Goal: Information Seeking & Learning: Learn about a topic

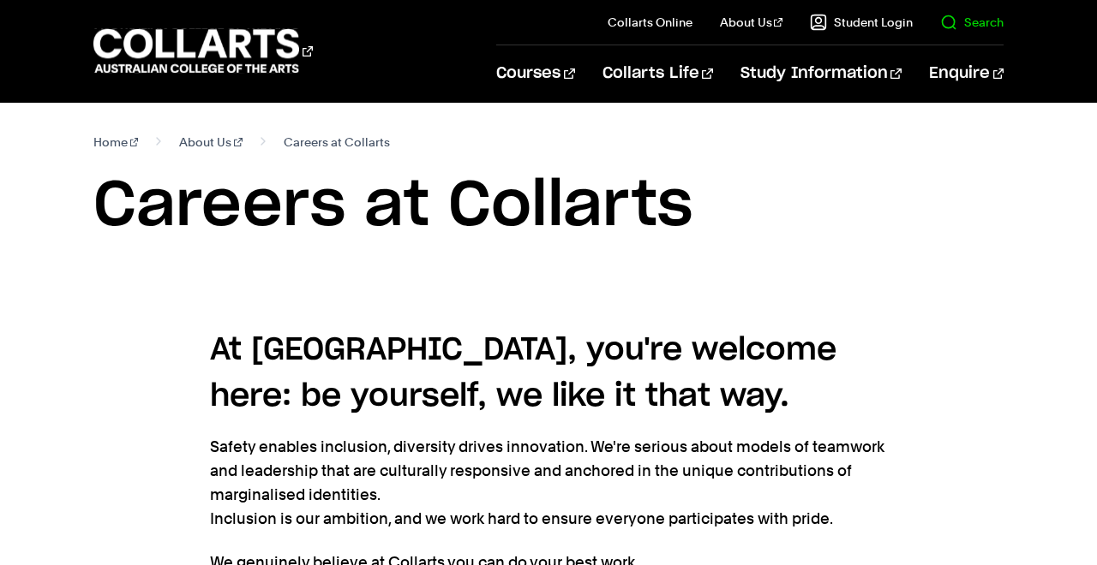
click at [957, 29] on link "Search" at bounding box center [971, 22] width 63 height 17
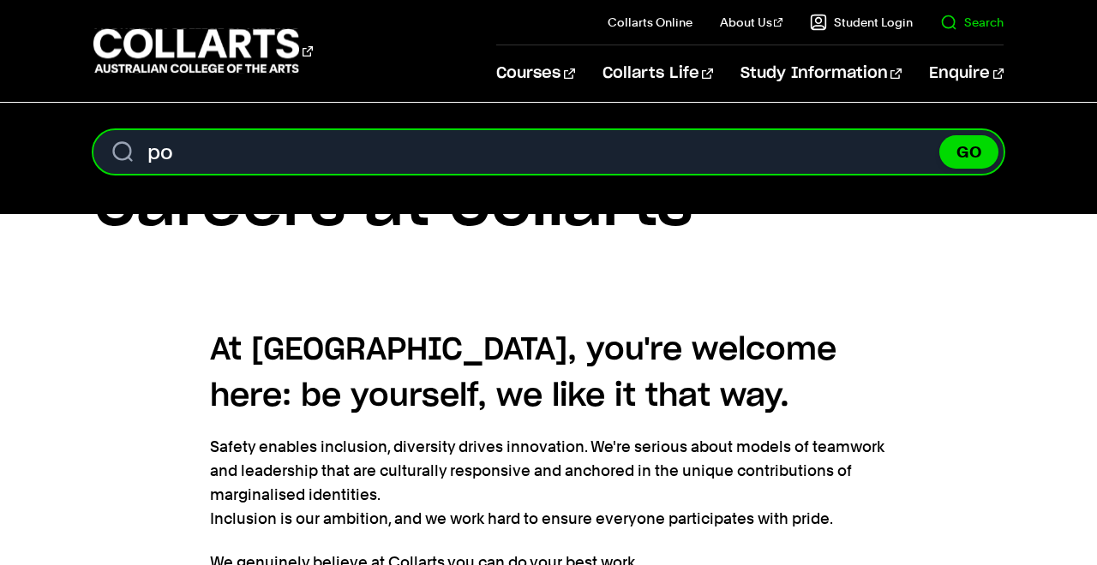
type input "p"
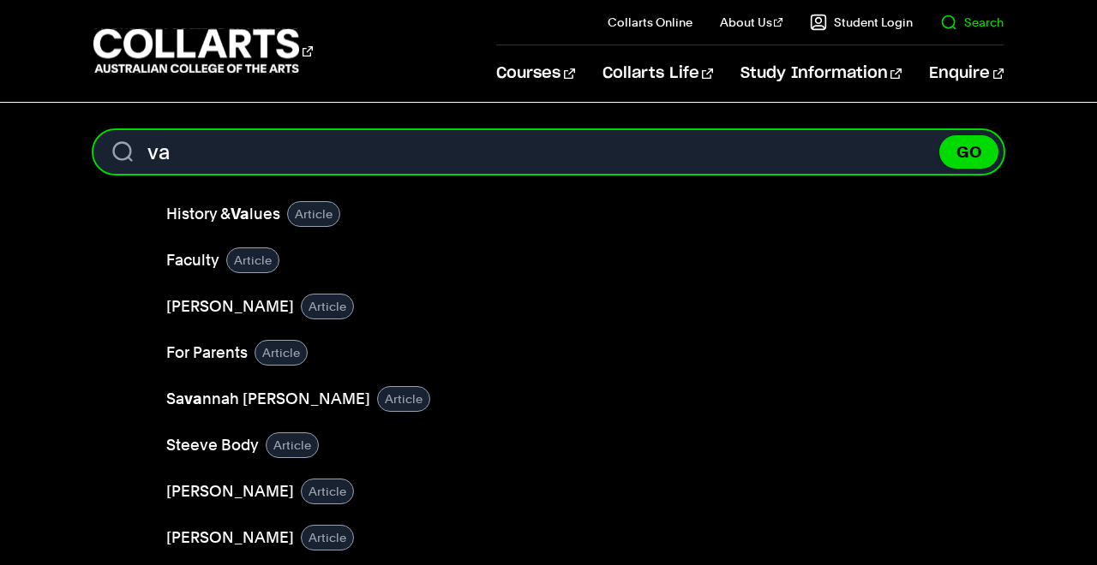
type input "v"
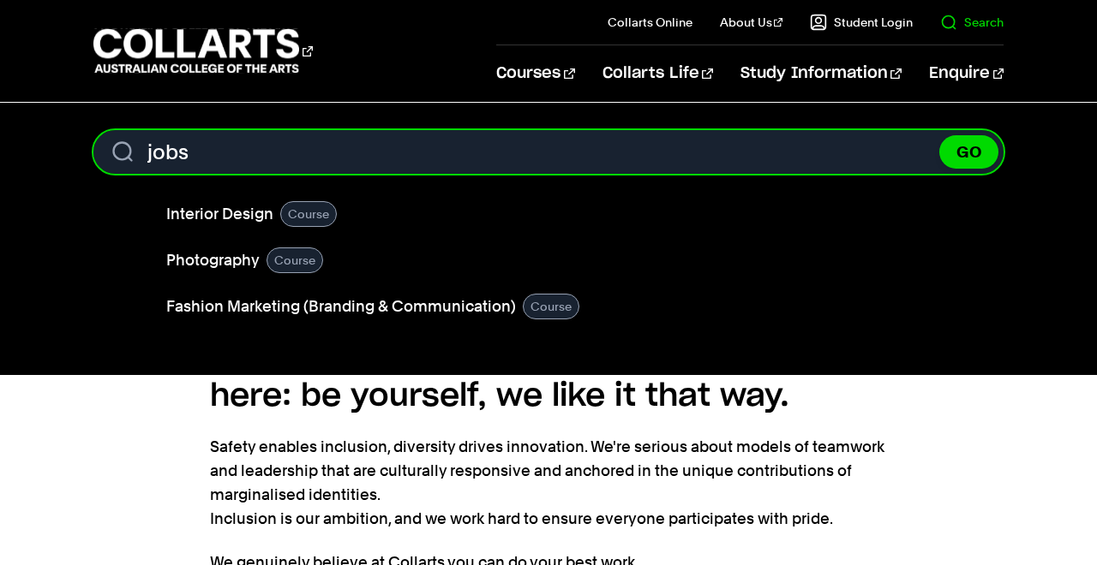
type input "jobs"
click at [939, 135] on button "GO" at bounding box center [968, 151] width 59 height 33
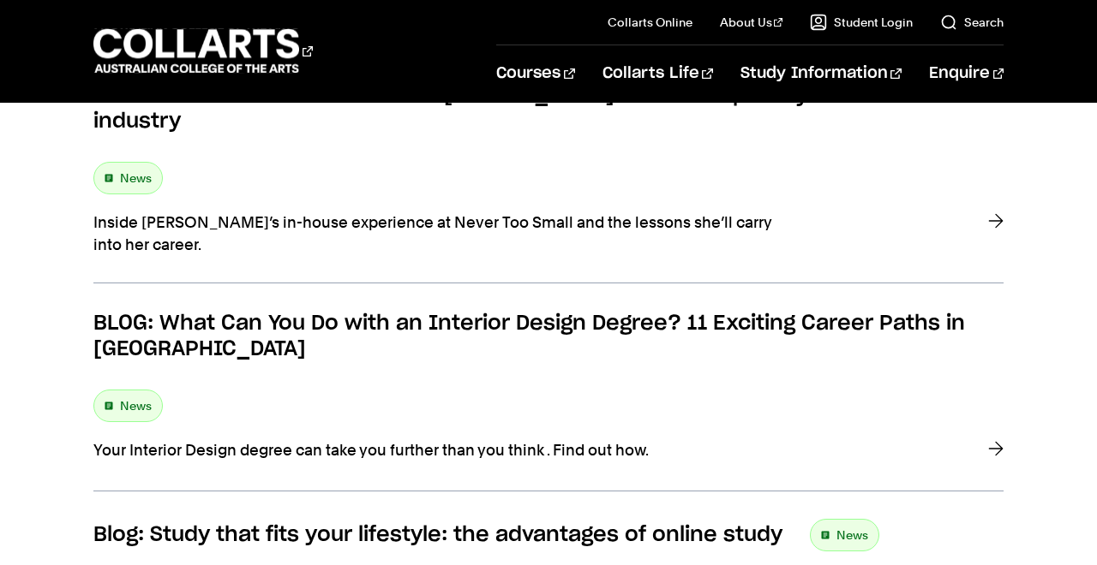
scroll to position [648, 0]
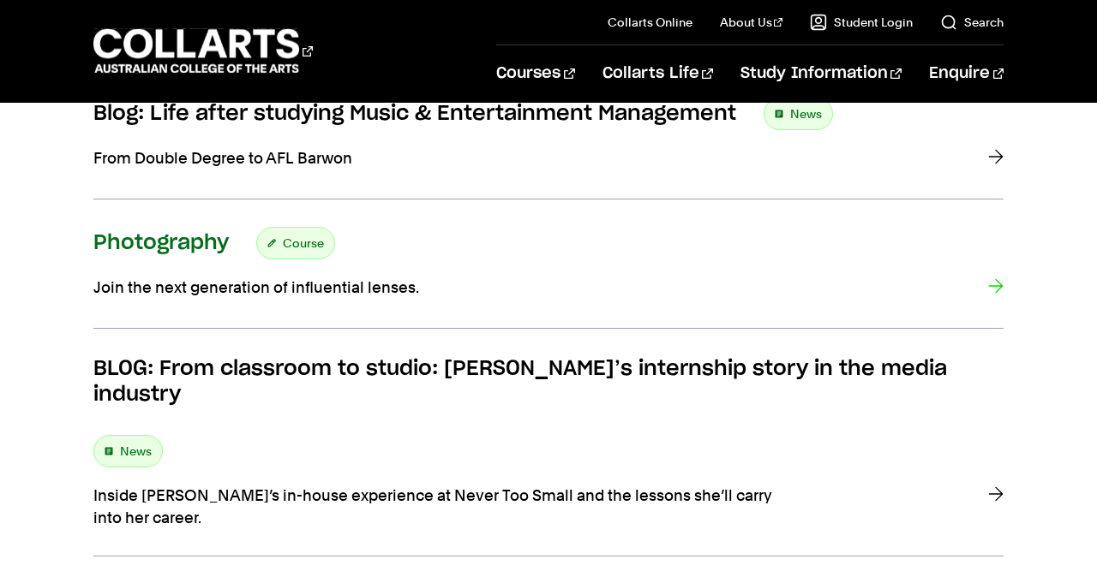
click at [197, 234] on h3 "Photography" at bounding box center [160, 243] width 135 height 26
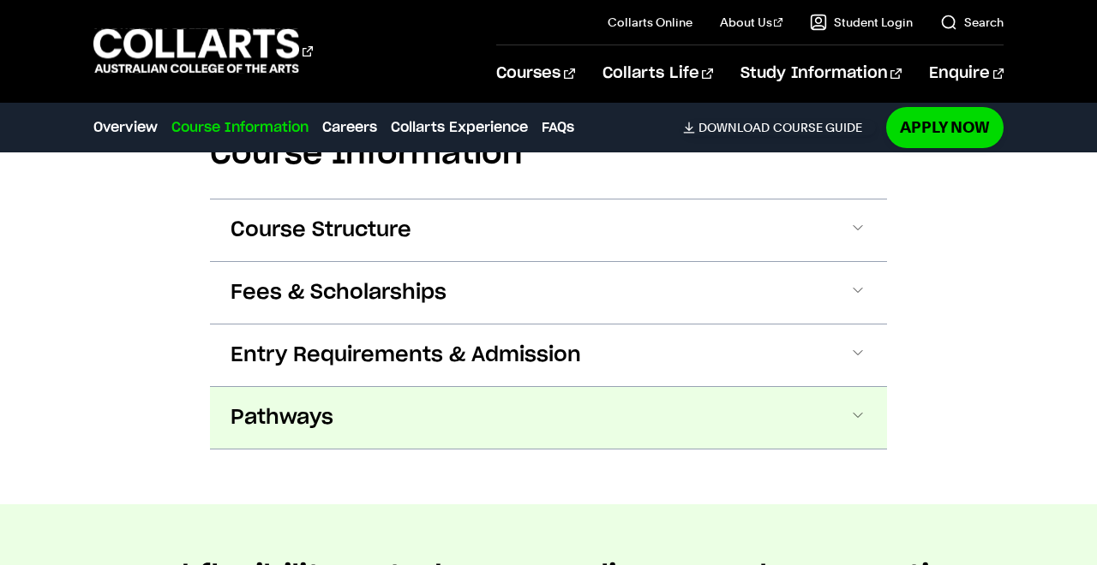
scroll to position [2244, 0]
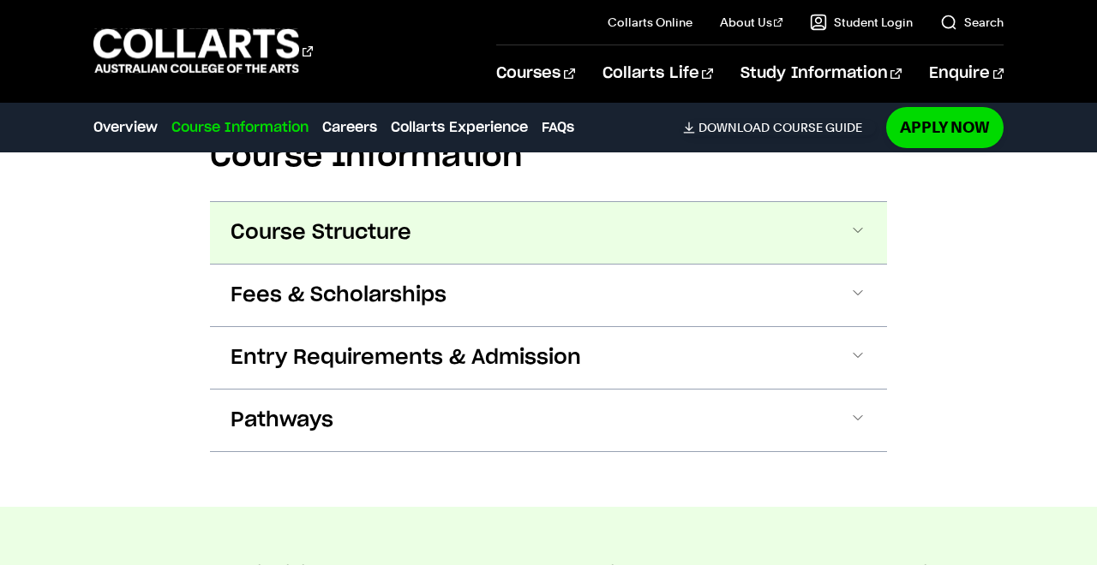
click at [656, 202] on button "Course Structure" at bounding box center [548, 233] width 677 height 62
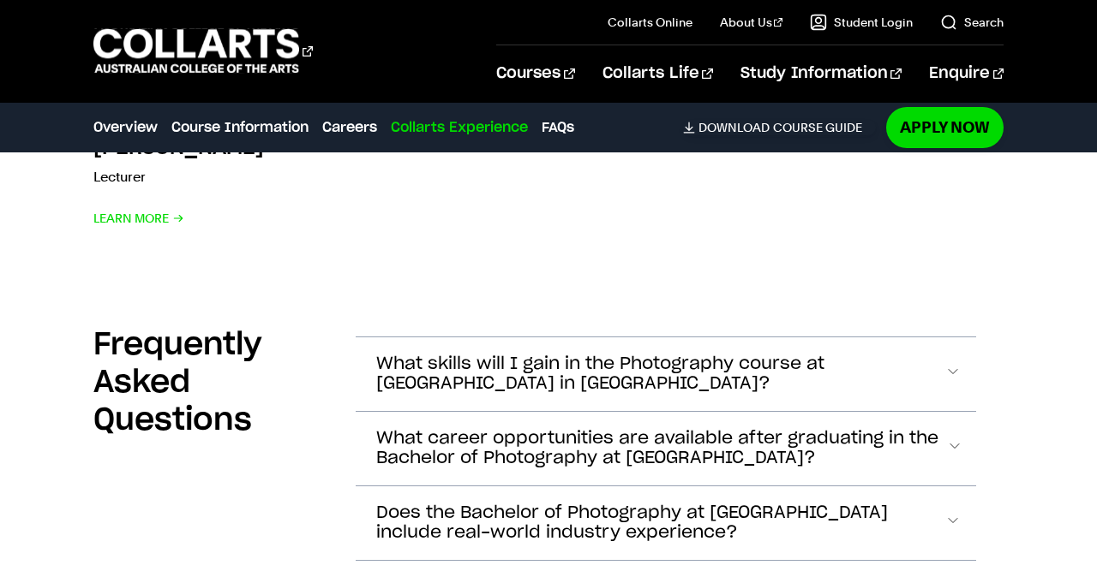
scroll to position [6827, 0]
